Goal: Task Accomplishment & Management: Manage account settings

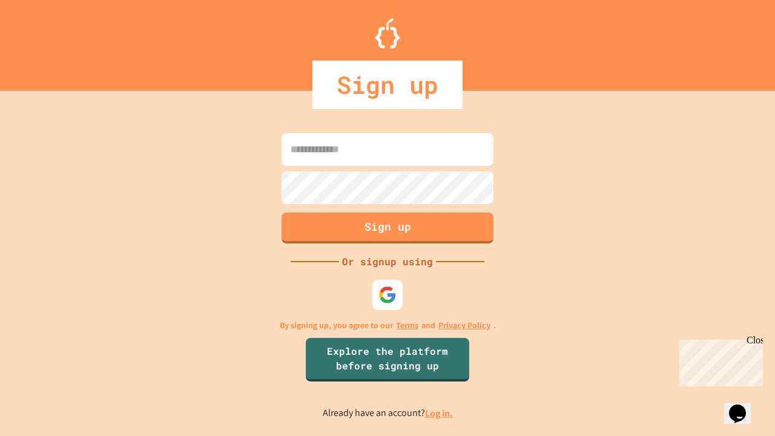
click at [440, 413] on link "Log in." at bounding box center [439, 413] width 28 height 13
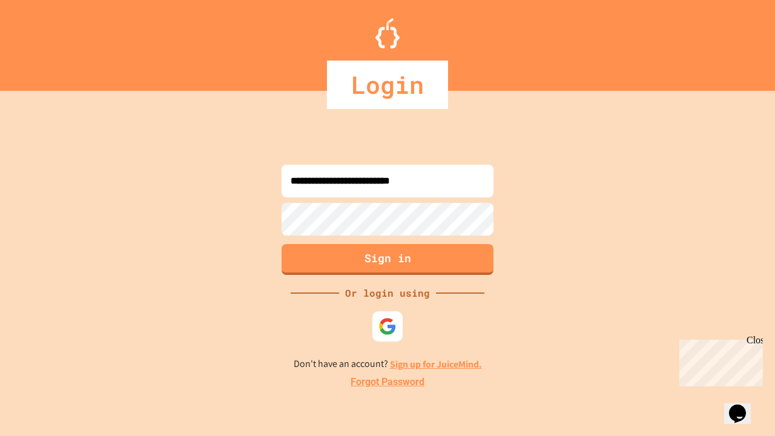
type input "**********"
